Goal: Task Accomplishment & Management: Complete application form

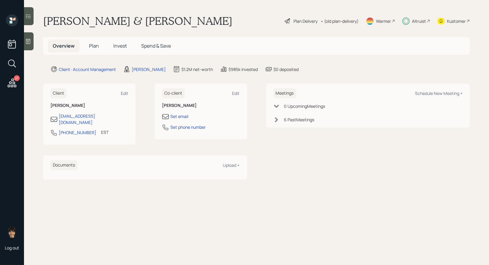
click at [295, 20] on div "Plan Delivery" at bounding box center [305, 21] width 24 height 6
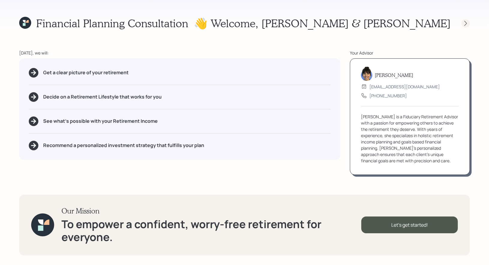
click at [464, 25] on icon at bounding box center [465, 23] width 6 height 6
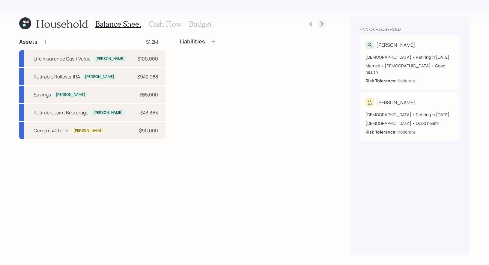
click at [320, 22] on icon at bounding box center [321, 24] width 2 height 5
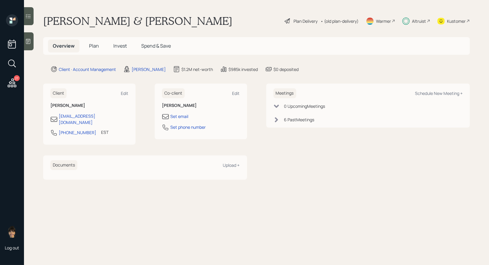
click at [304, 20] on div "Plan Delivery" at bounding box center [305, 21] width 24 height 6
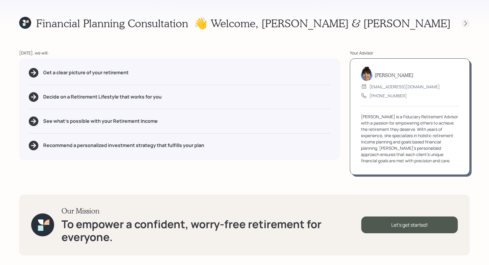
click at [464, 22] on icon at bounding box center [465, 23] width 6 height 6
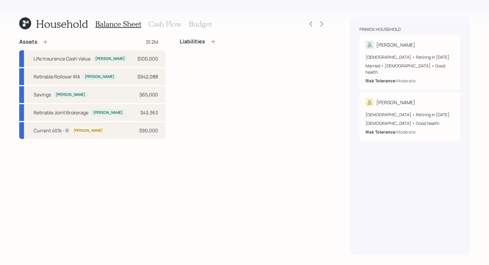
click at [163, 25] on h3 "Cash Flow" at bounding box center [164, 24] width 33 height 9
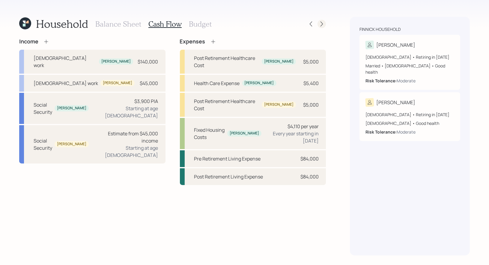
click at [322, 22] on icon at bounding box center [322, 24] width 6 height 6
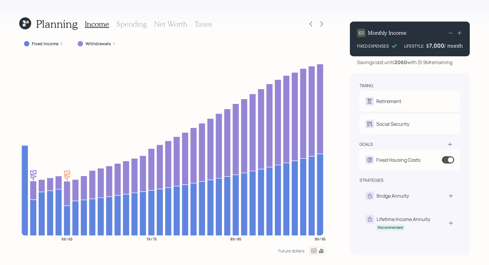
click at [431, 47] on div "7,000" at bounding box center [436, 45] width 15 height 7
click at [476, 70] on div "Planning Income Spending Net Worth Taxes Fixed Income Withdrawals 69 / 65 79 / …" at bounding box center [244, 132] width 489 height 265
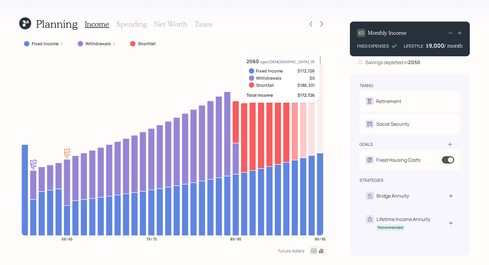
click at [430, 46] on div "9,000" at bounding box center [437, 45] width 16 height 7
click at [473, 64] on div "Planning Income Spending Net Worth Taxes Fixed Income Withdrawals Shortfall 69 …" at bounding box center [244, 132] width 489 height 265
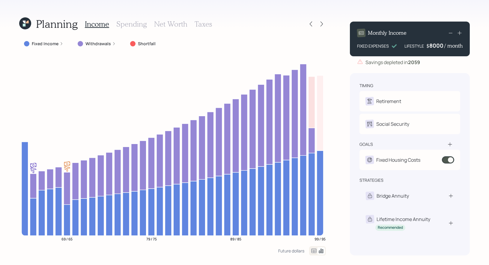
click at [430, 46] on div "8000" at bounding box center [436, 45] width 15 height 7
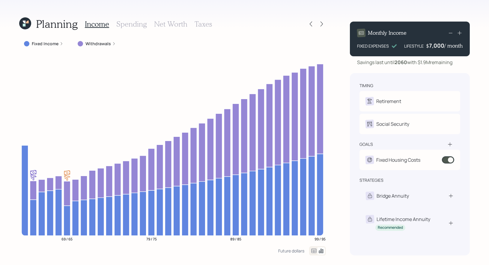
click at [27, 20] on icon at bounding box center [25, 23] width 12 height 12
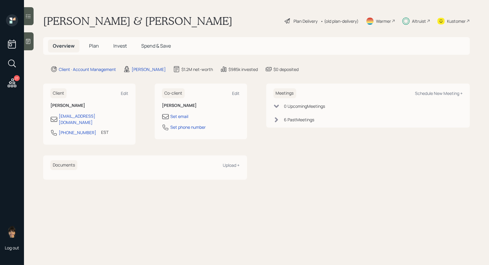
click at [91, 48] on span "Plan" at bounding box center [94, 46] width 10 height 7
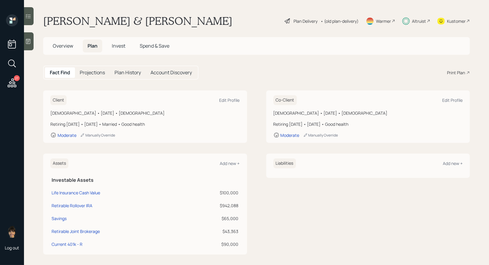
click at [300, 24] on div "Plan Delivery" at bounding box center [305, 21] width 24 height 6
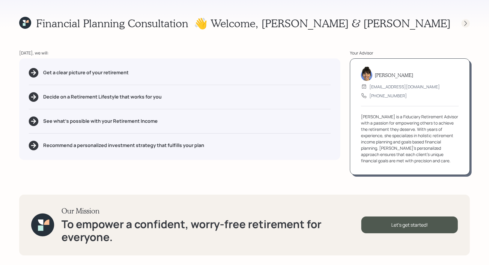
click at [465, 23] on icon at bounding box center [465, 23] width 6 height 6
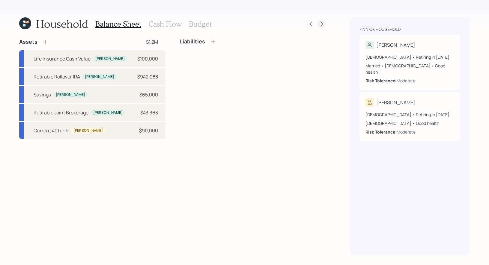
click at [322, 24] on icon at bounding box center [322, 24] width 6 height 6
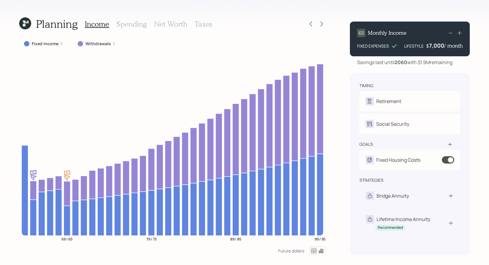
click at [201, 21] on h3 "Taxes" at bounding box center [202, 24] width 17 height 9
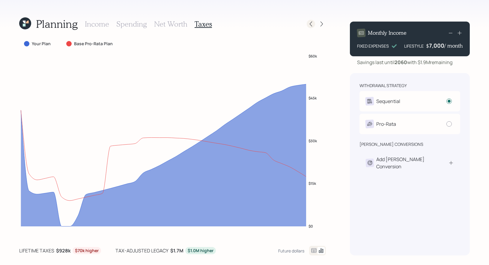
click at [311, 23] on icon at bounding box center [311, 24] width 6 height 6
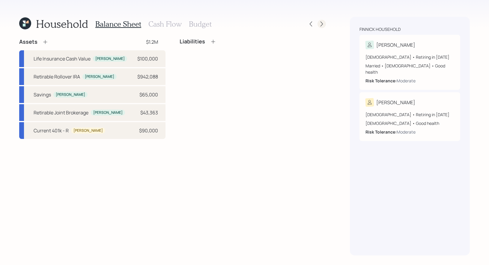
click at [322, 24] on icon at bounding box center [321, 24] width 2 height 5
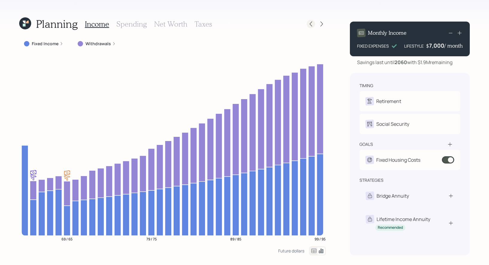
click at [309, 26] on icon at bounding box center [311, 24] width 6 height 6
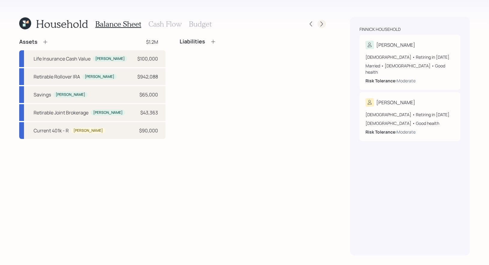
click at [322, 24] on icon at bounding box center [322, 24] width 6 height 6
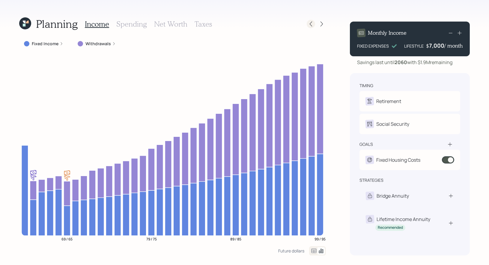
click at [313, 24] on icon at bounding box center [311, 24] width 6 height 6
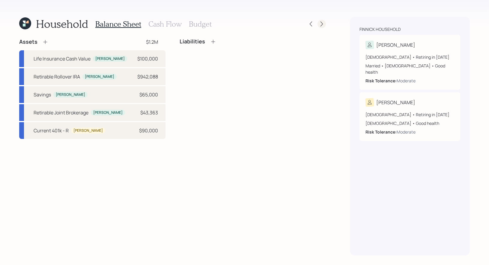
click at [322, 24] on icon at bounding box center [321, 24] width 2 height 5
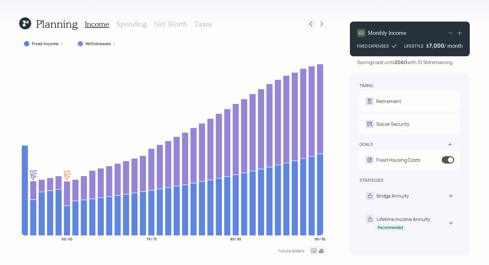
click at [309, 24] on icon at bounding box center [311, 24] width 6 height 6
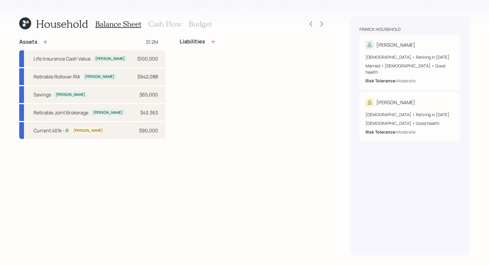
click at [159, 23] on h3 "Cash Flow" at bounding box center [164, 24] width 33 height 9
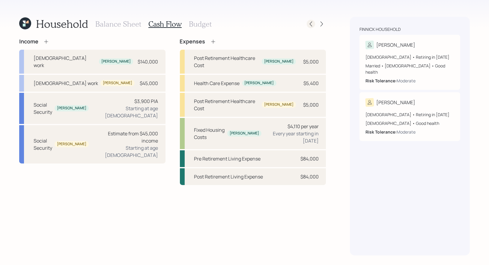
click at [310, 22] on icon at bounding box center [311, 24] width 6 height 6
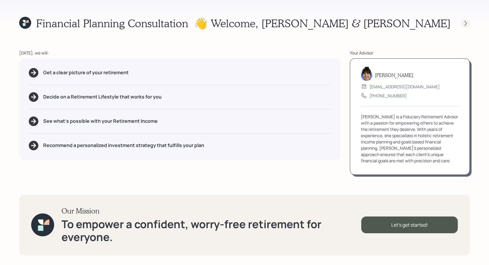
click at [466, 22] on icon at bounding box center [465, 23] width 6 height 6
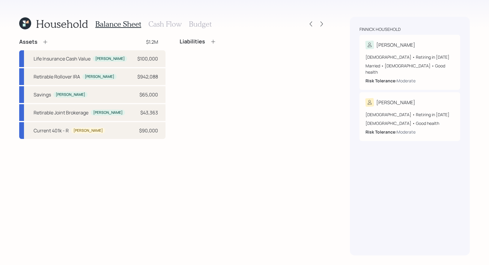
click at [156, 23] on h3 "Cash Flow" at bounding box center [164, 24] width 33 height 9
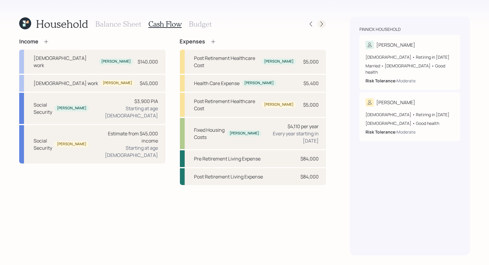
click at [323, 24] on icon at bounding box center [322, 24] width 6 height 6
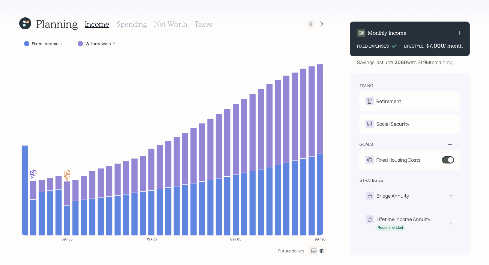
click at [311, 22] on icon at bounding box center [311, 24] width 6 height 6
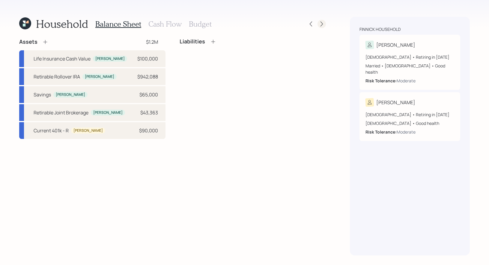
click at [323, 25] on icon at bounding box center [322, 24] width 6 height 6
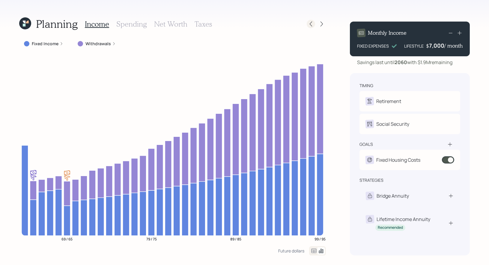
click at [312, 26] on icon at bounding box center [311, 24] width 6 height 6
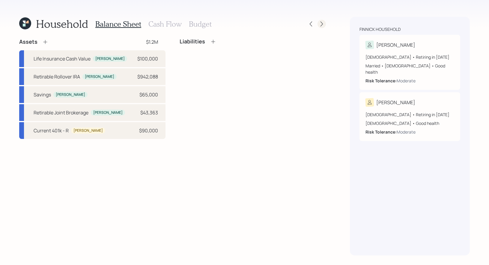
click at [324, 25] on icon at bounding box center [322, 24] width 6 height 6
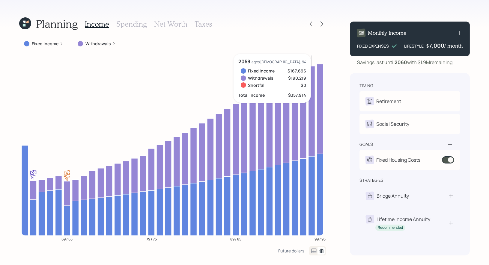
click at [24, 20] on icon at bounding box center [25, 23] width 12 height 12
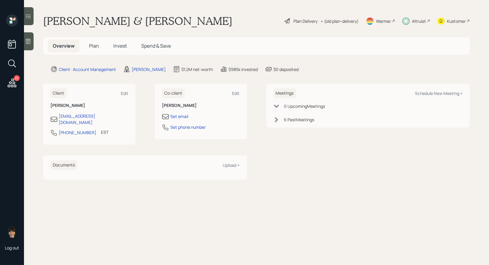
click at [118, 44] on span "Invest" at bounding box center [119, 46] width 13 height 7
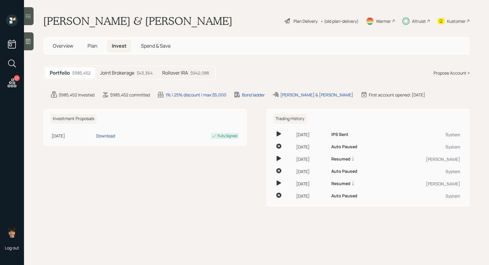
click at [114, 71] on h5 "Joint Brokerage" at bounding box center [117, 73] width 34 height 6
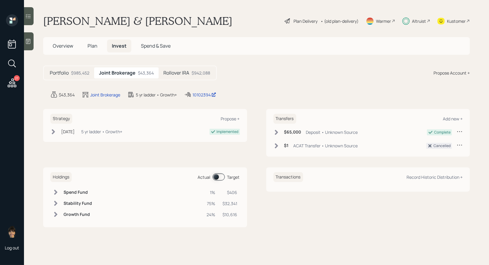
click at [192, 72] on div "$942,088" at bounding box center [200, 73] width 19 height 6
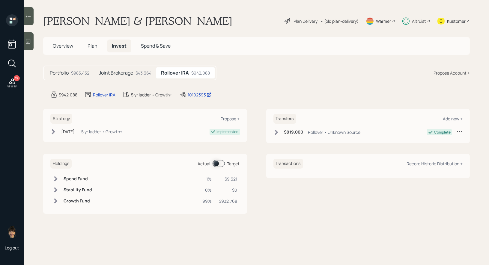
click at [216, 163] on span at bounding box center [218, 163] width 12 height 7
click at [135, 74] on div "Joint Brokerage $43,364" at bounding box center [125, 72] width 62 height 11
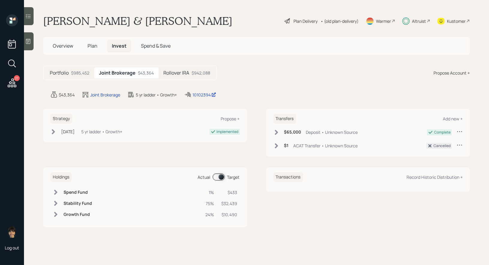
click at [221, 177] on span at bounding box center [218, 176] width 12 height 7
click at [92, 47] on span "Plan" at bounding box center [92, 46] width 10 height 7
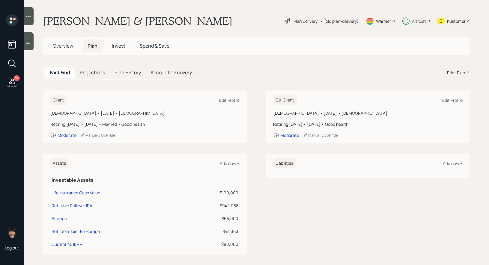
click at [304, 19] on div "Plan Delivery" at bounding box center [305, 21] width 24 height 6
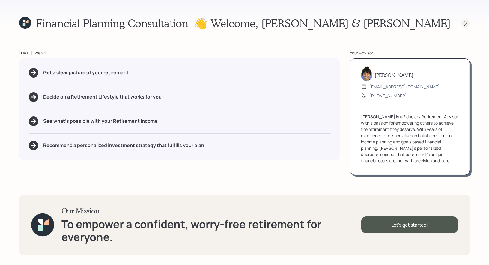
click at [464, 25] on icon at bounding box center [465, 23] width 2 height 5
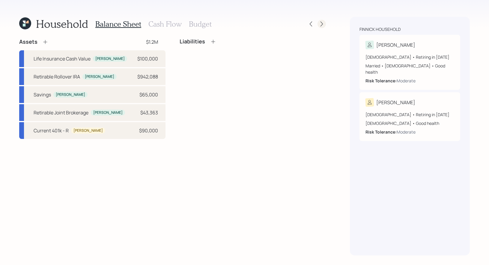
click at [321, 24] on icon at bounding box center [322, 24] width 6 height 6
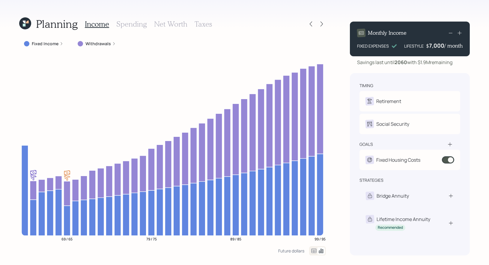
click at [128, 26] on h3 "Spending" at bounding box center [131, 24] width 31 height 9
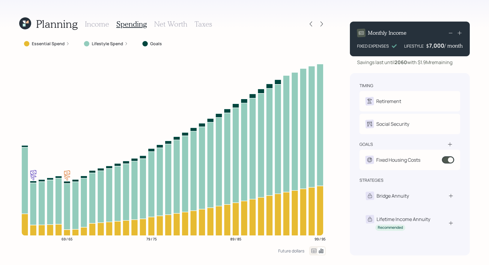
click at [101, 23] on h3 "Income" at bounding box center [97, 24] width 24 height 9
